Goal: Information Seeking & Learning: Learn about a topic

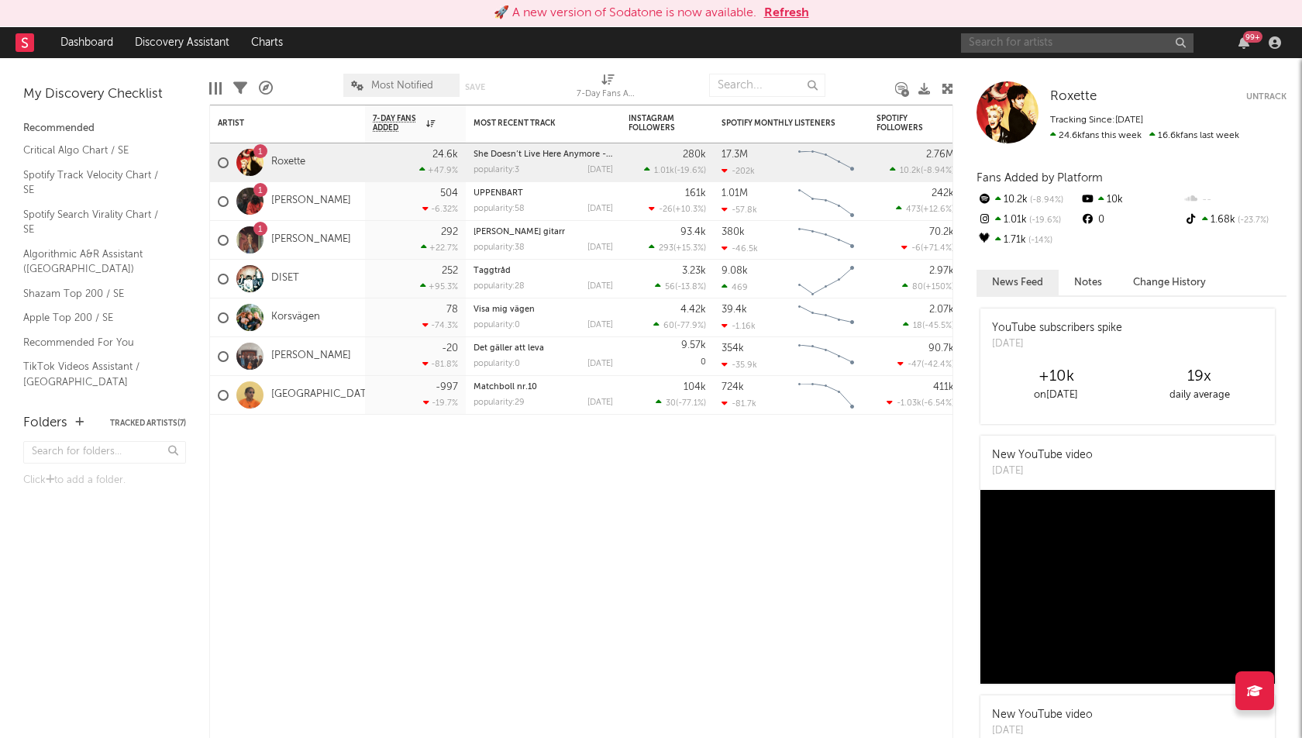
click at [1011, 40] on input "text" at bounding box center [1077, 42] width 232 height 19
type input "jubël"
click at [1033, 44] on input "jubël" at bounding box center [1077, 42] width 232 height 19
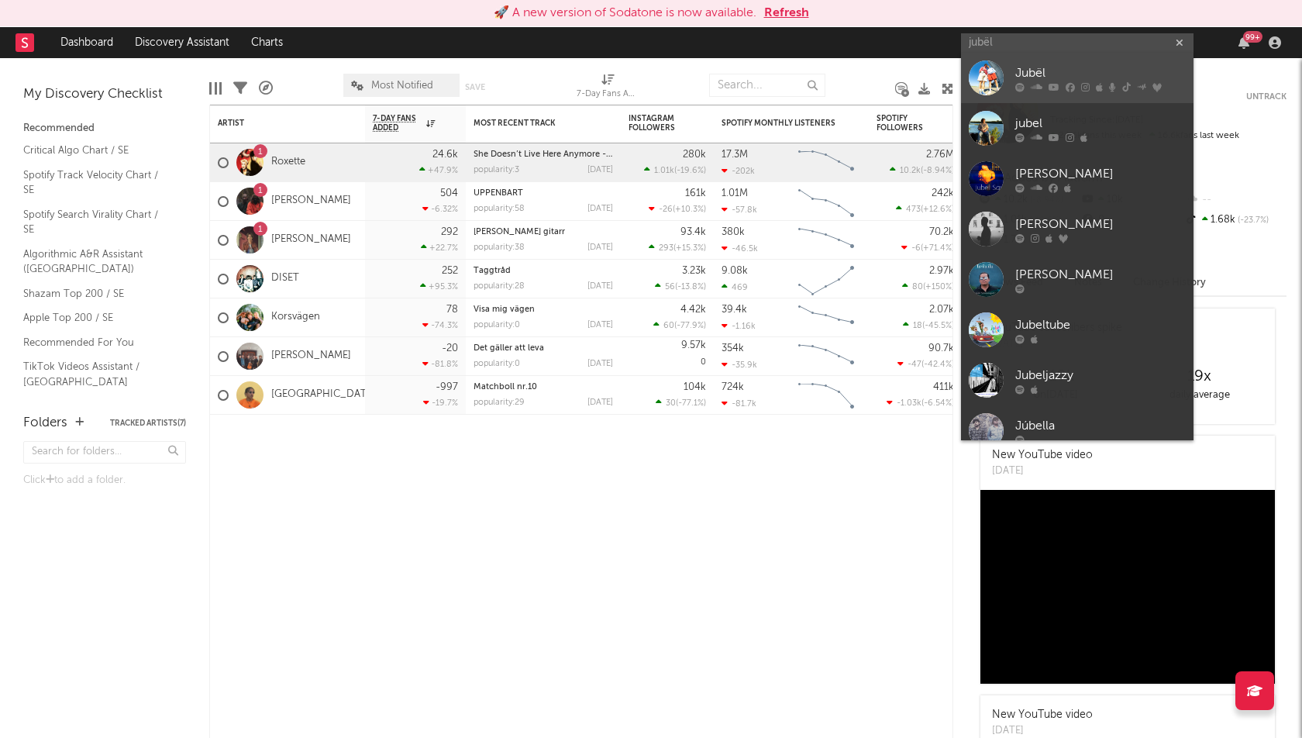
click at [1040, 77] on div "Jubël" at bounding box center [1100, 73] width 170 height 19
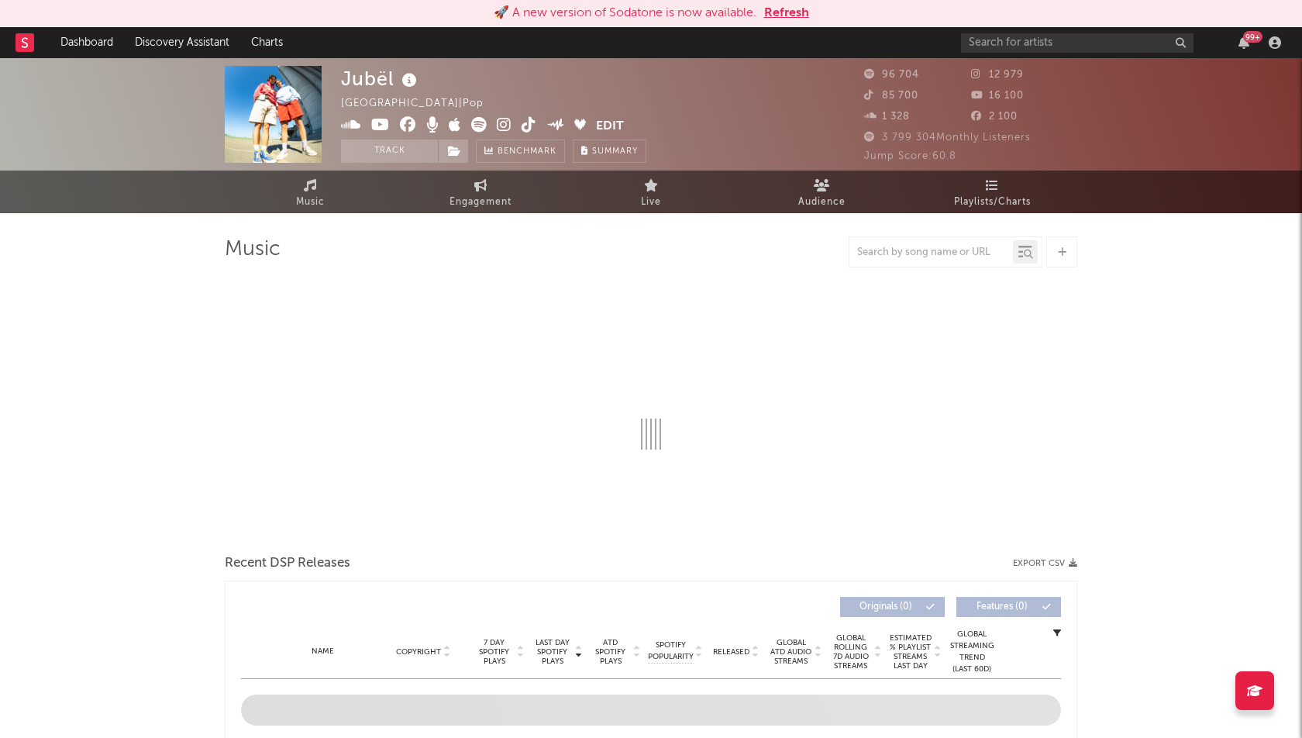
select select "6m"
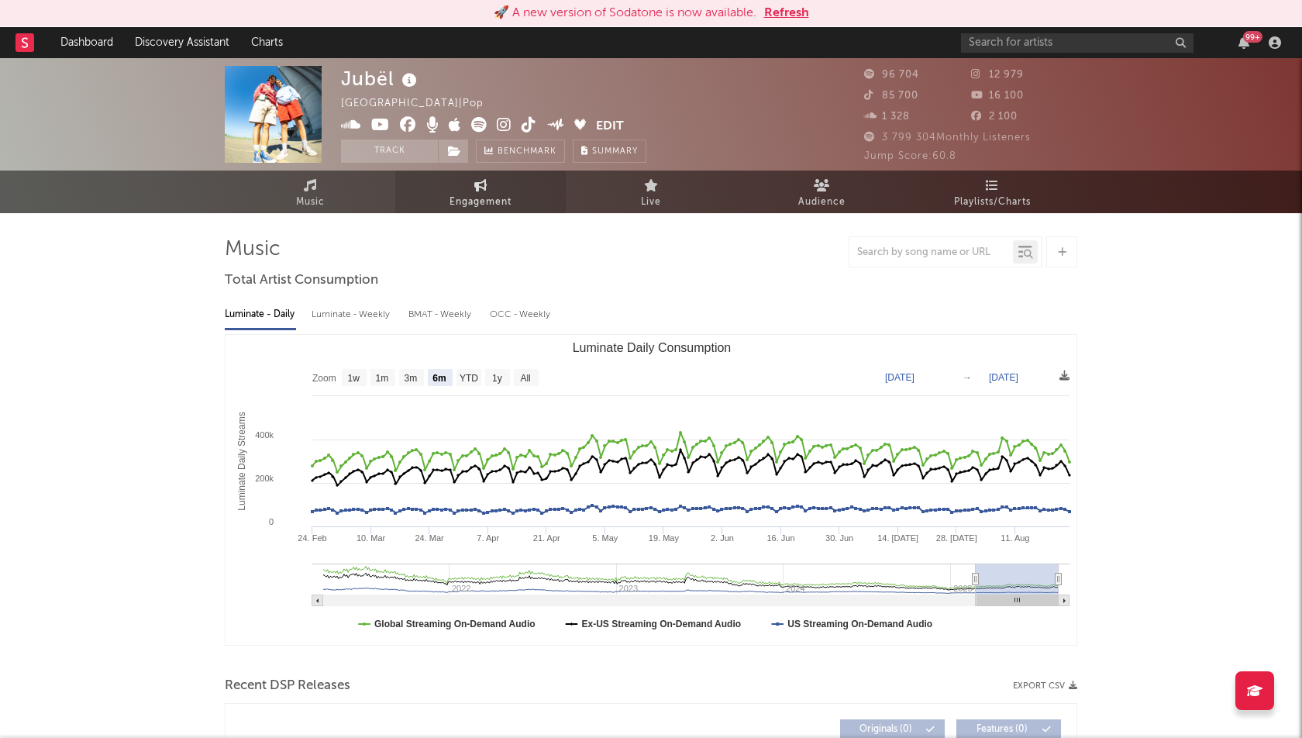
click at [484, 208] on span "Engagement" at bounding box center [480, 202] width 62 height 19
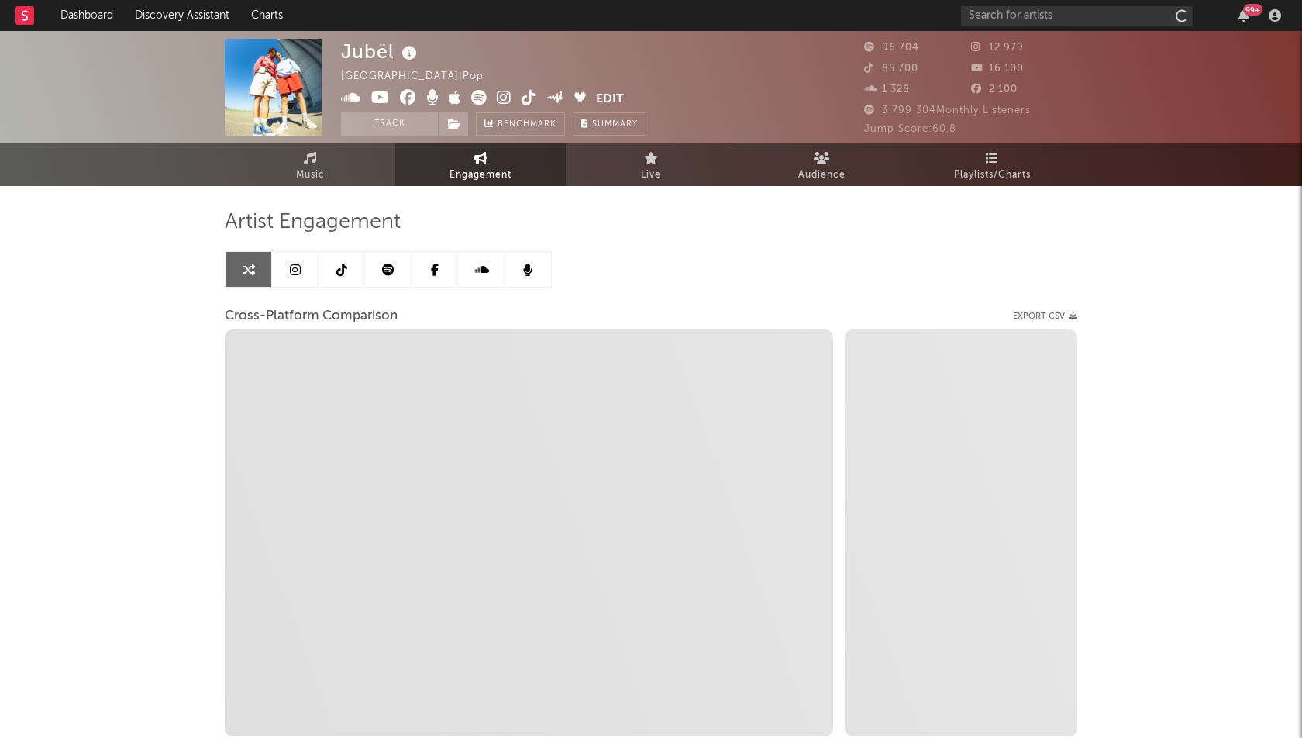
select select "1w"
select select "1m"
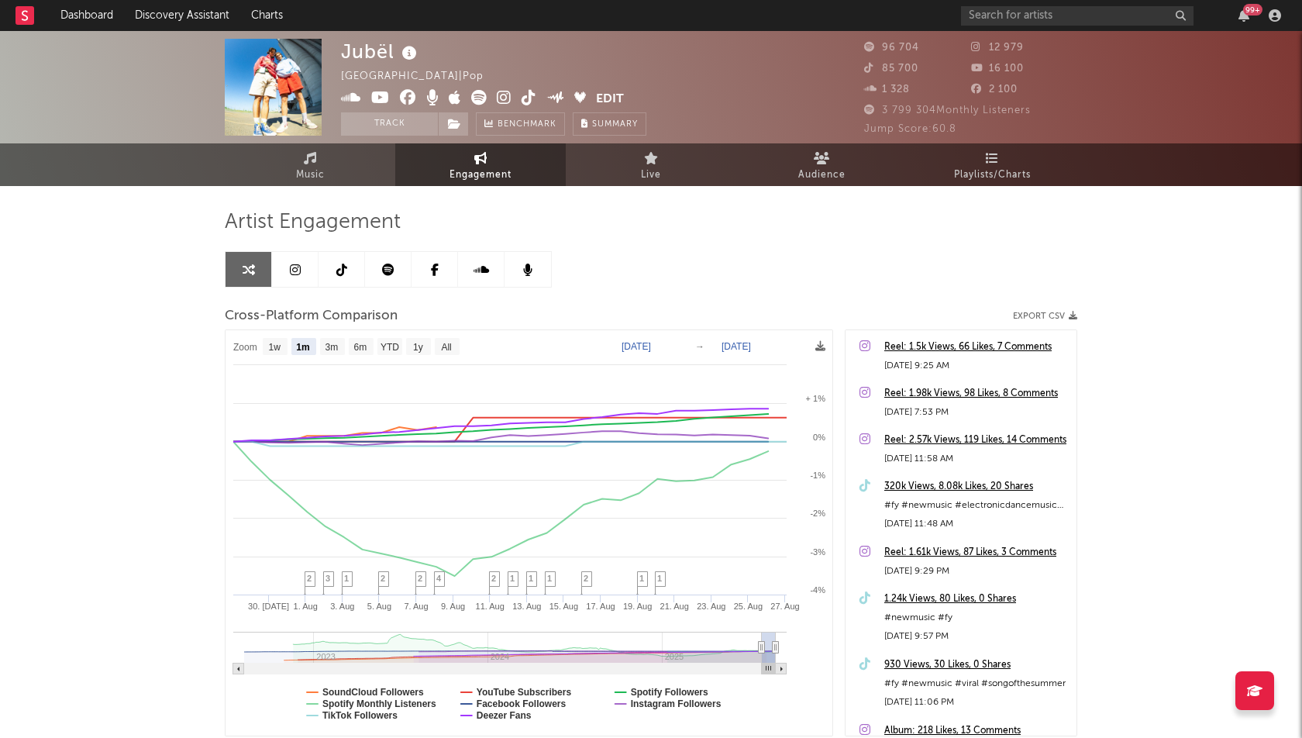
select select "1m"
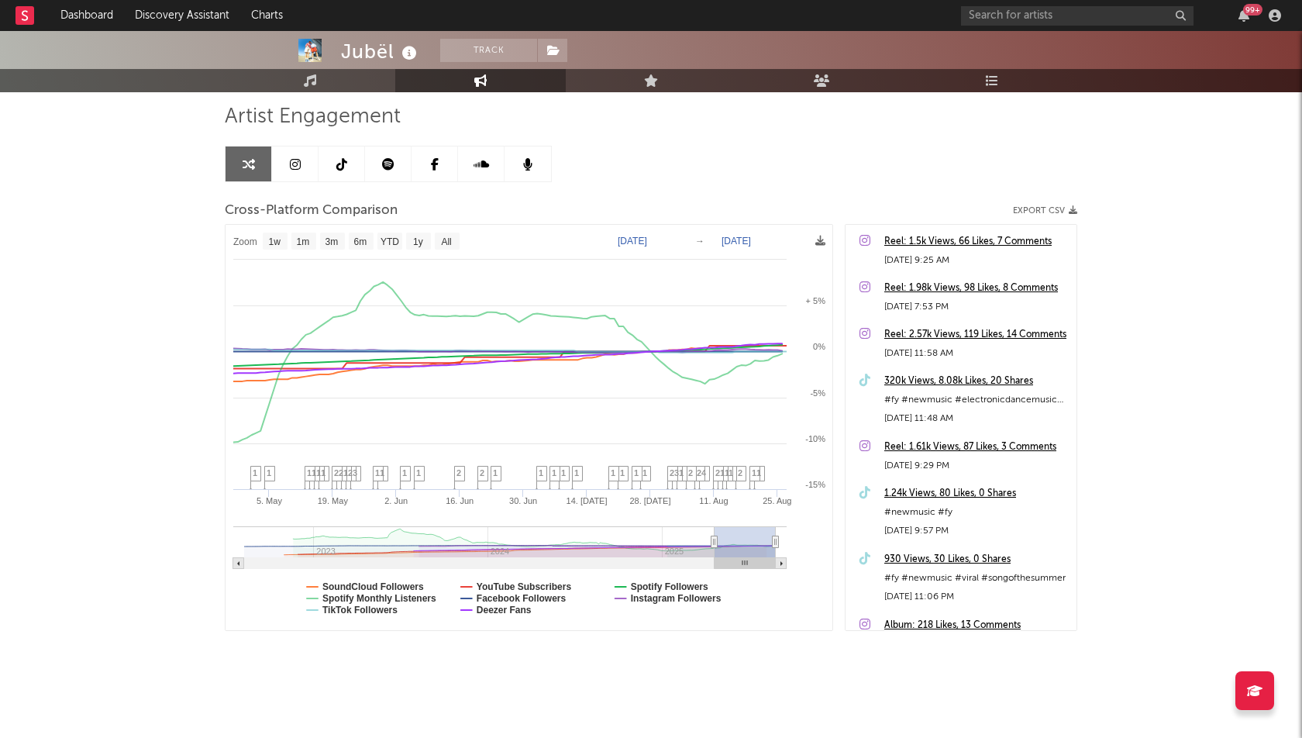
type input "[DATE]"
select select "1w"
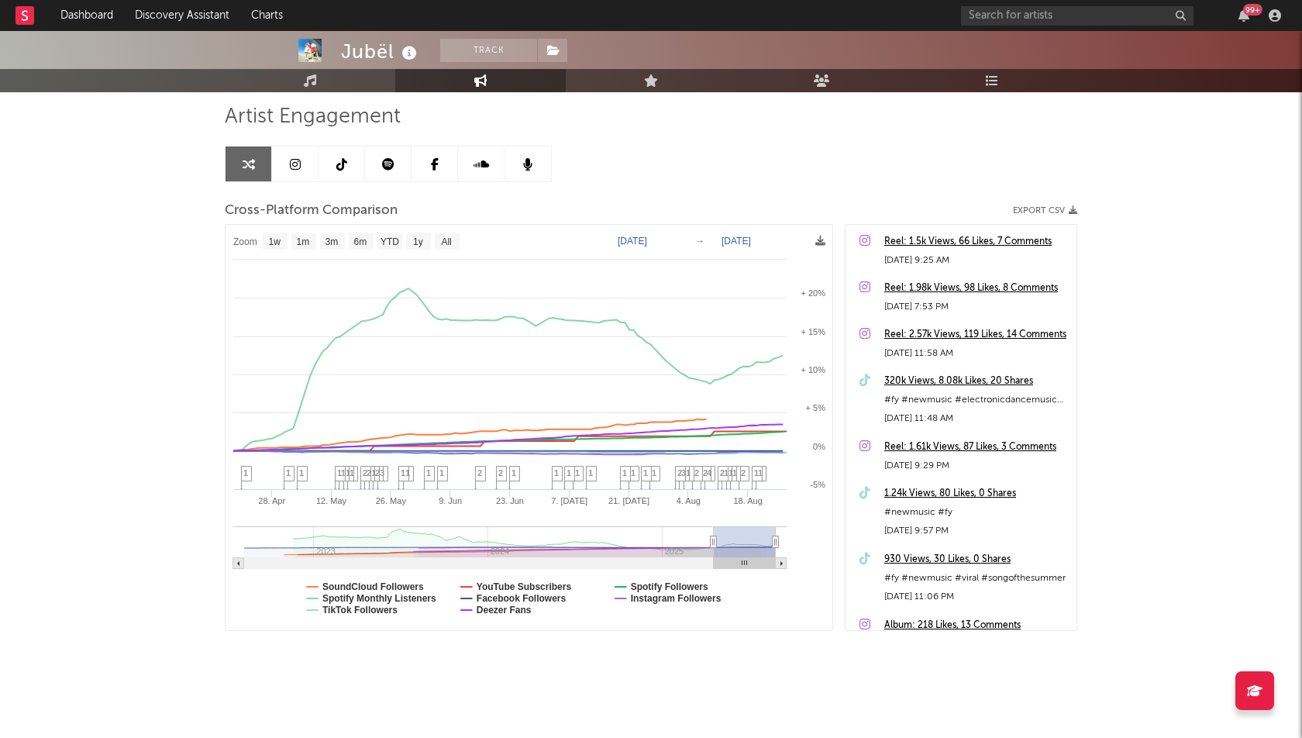
drag, startPoint x: 760, startPoint y: 539, endPoint x: 691, endPoint y: 549, distance: 69.7
type input "[DATE]"
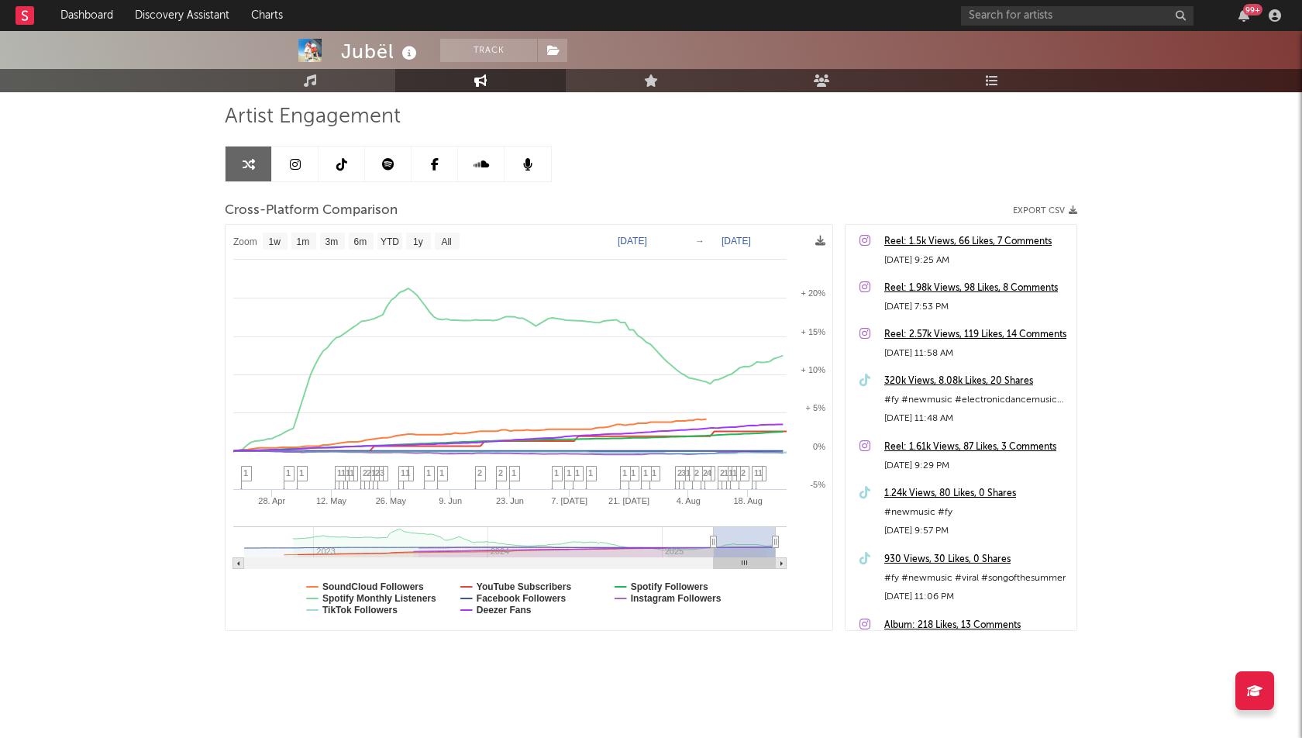
type input "[DATE]"
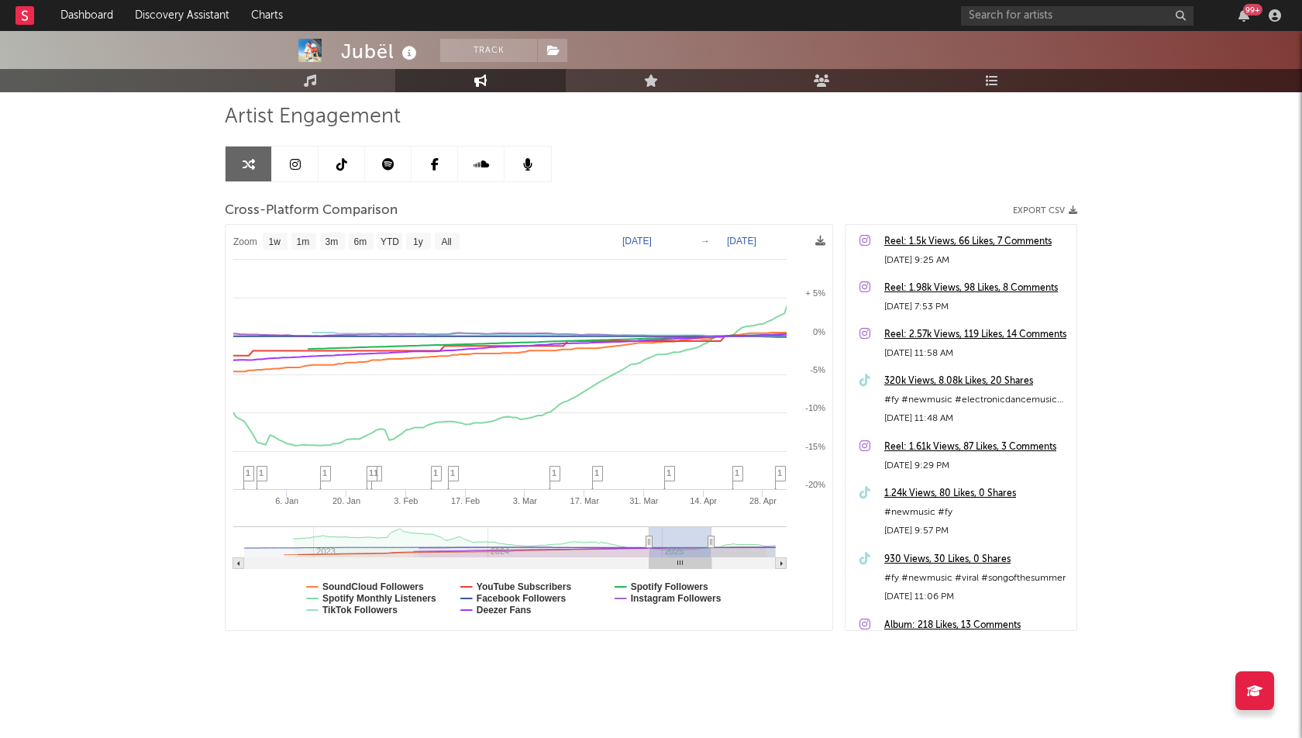
type input "[DATE]"
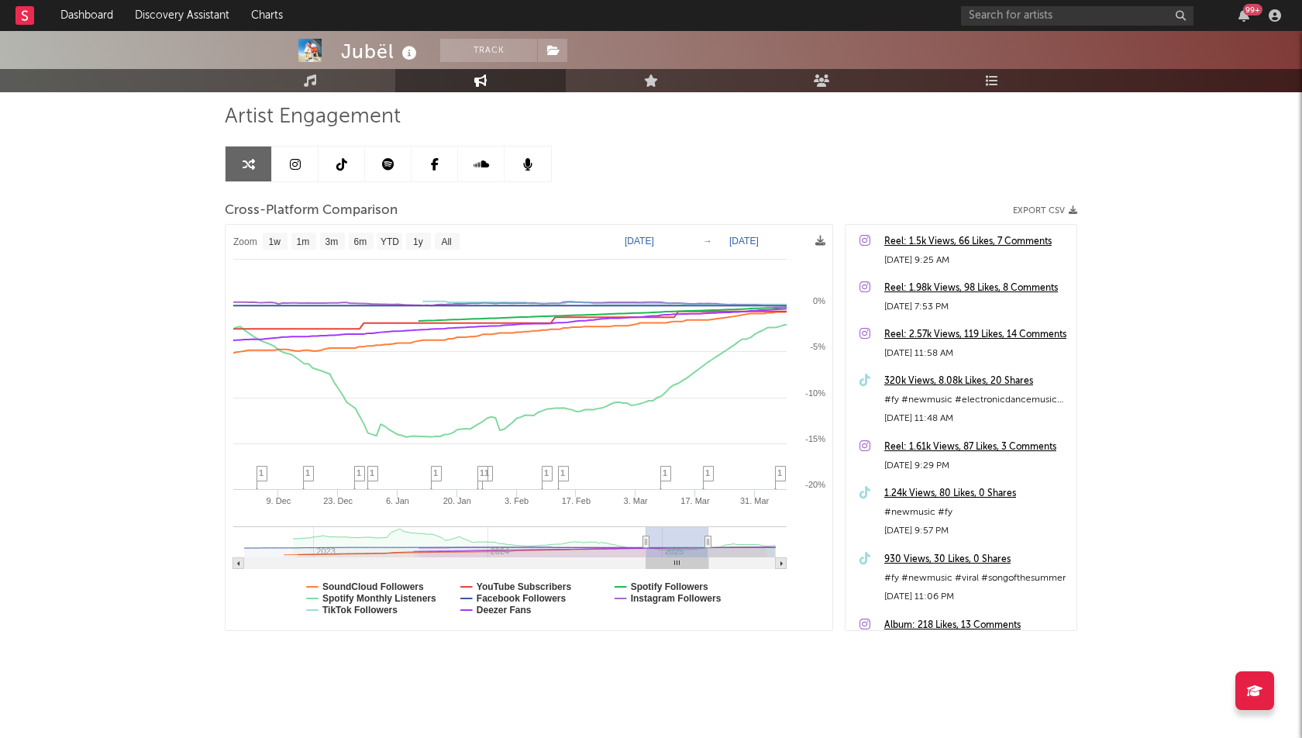
select select "1w"
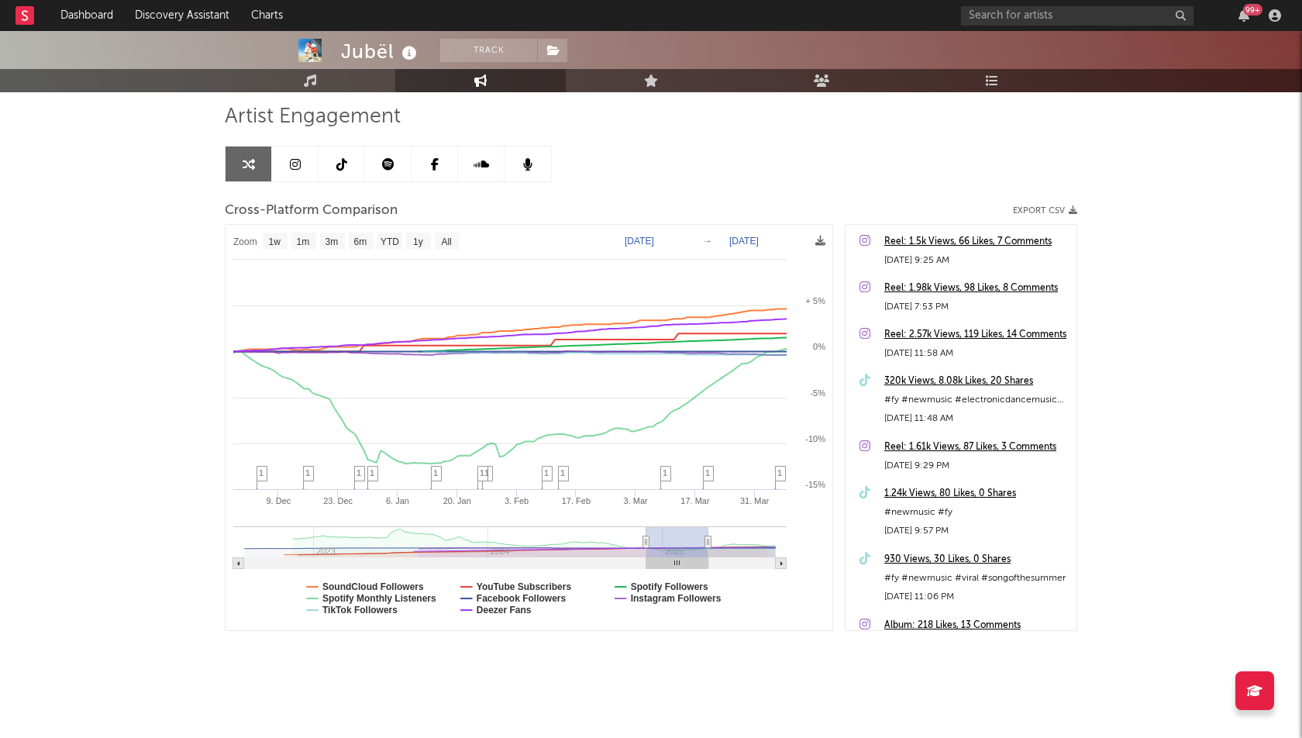
drag, startPoint x: 718, startPoint y: 539, endPoint x: 501, endPoint y: 546, distance: 217.1
type input "[DATE]"
select select "6m"
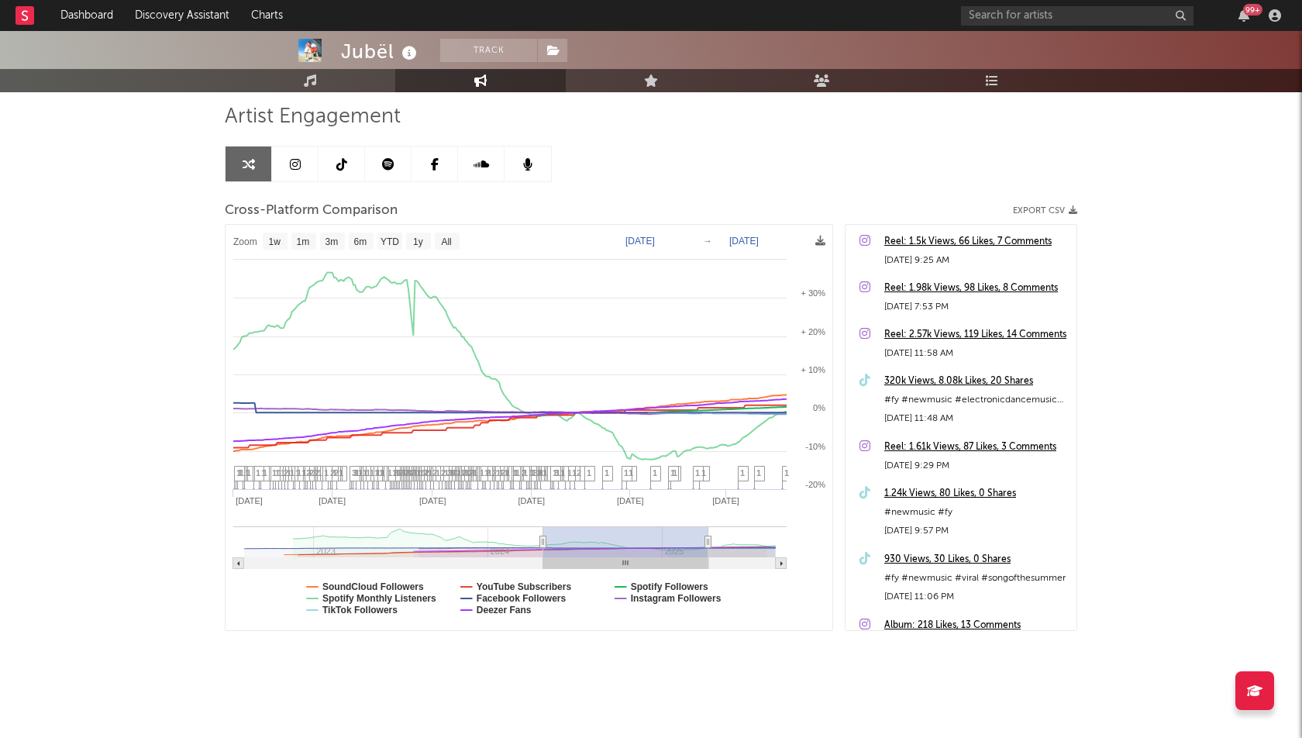
type input "[DATE]"
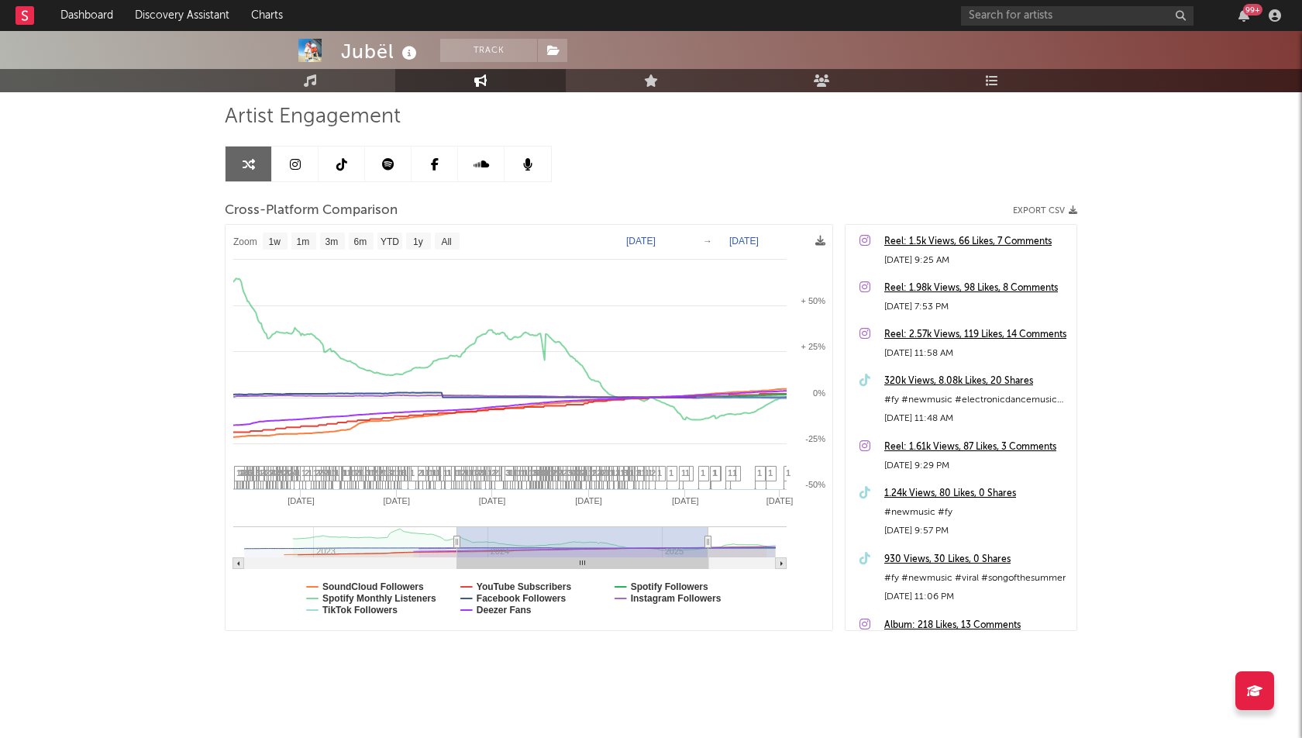
select select "1w"
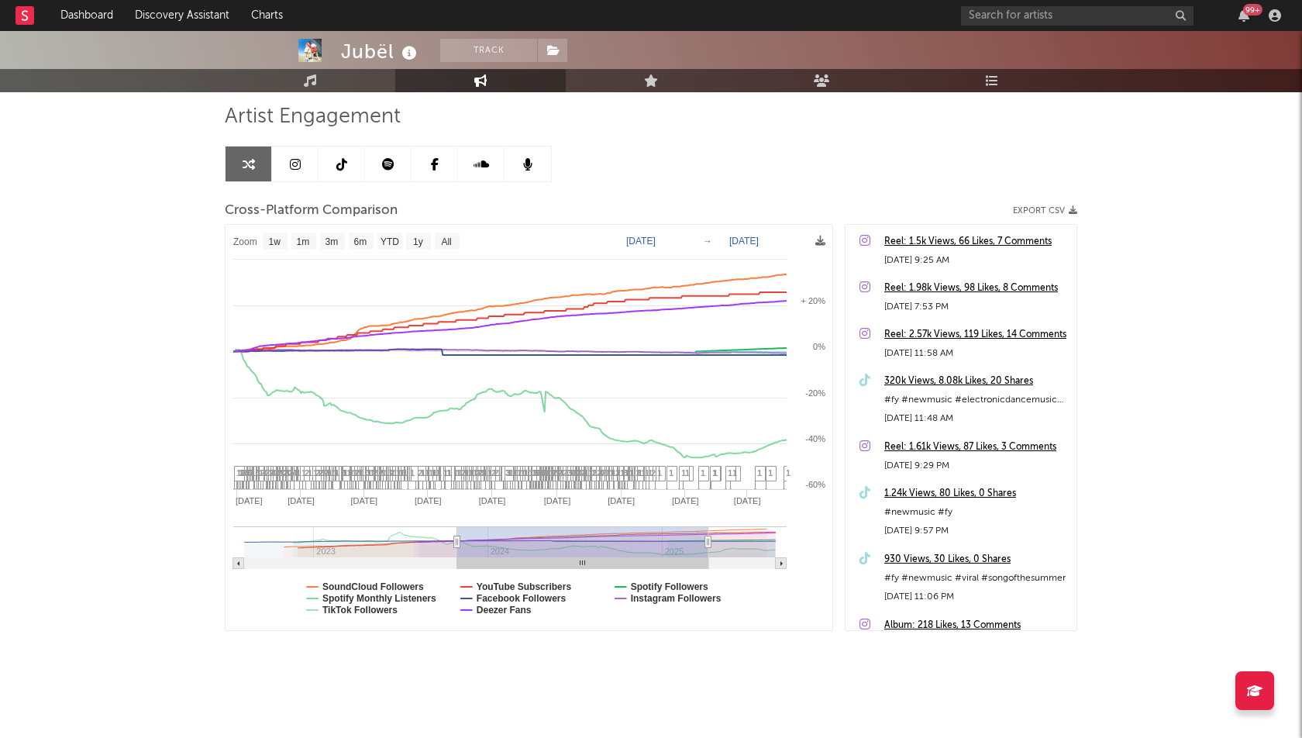
drag, startPoint x: 642, startPoint y: 540, endPoint x: 410, endPoint y: 532, distance: 232.6
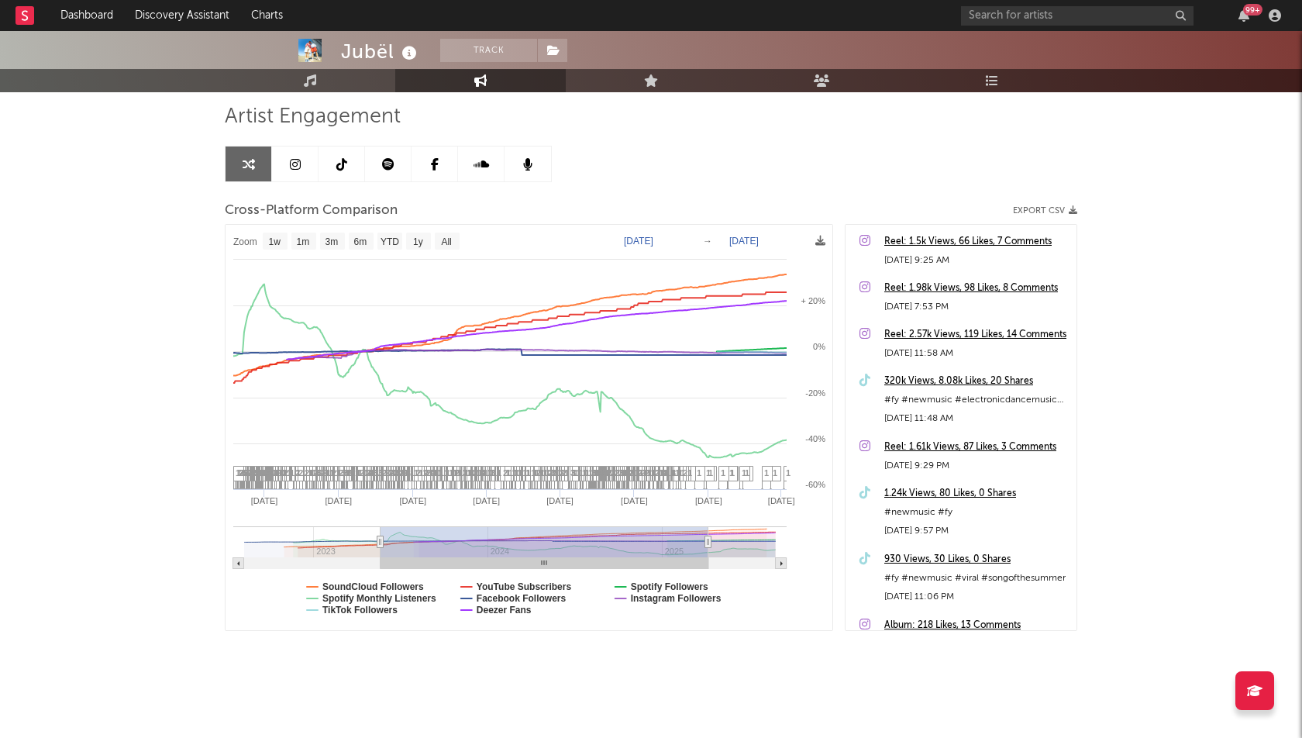
type input "[DATE]"
drag, startPoint x: 456, startPoint y: 539, endPoint x: 381, endPoint y: 538, distance: 75.2
click at [381, 538] on icon at bounding box center [380, 542] width 6 height 12
select select "1w"
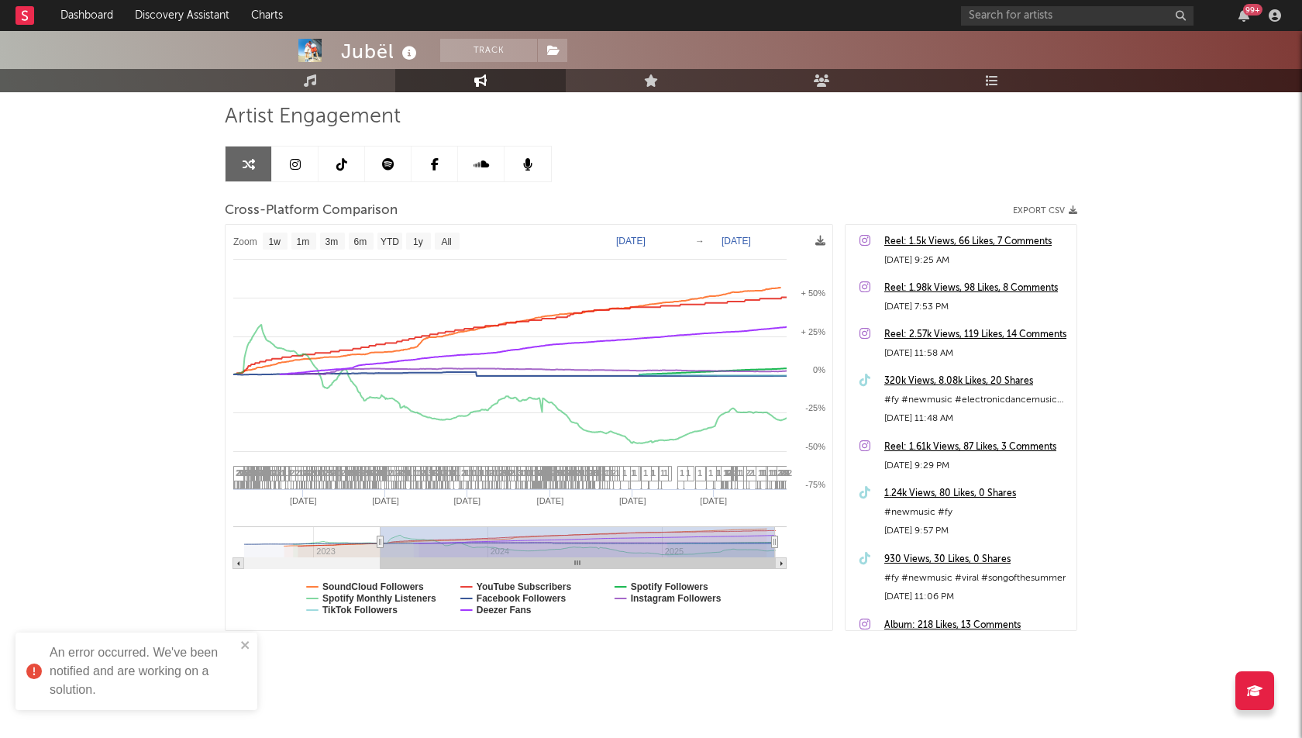
type input "[DATE]"
select select "1w"
click at [28, 337] on div "Jubël Track [GEOGRAPHIC_DATA] | Pop Edit Track Benchmark Summary 96 704 12 979 …" at bounding box center [651, 333] width 1302 height 814
